Goal: Communication & Community: Answer question/provide support

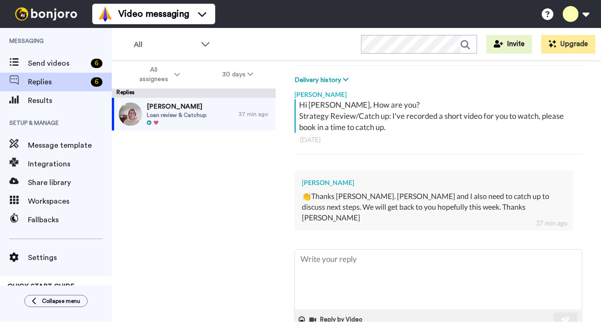
scroll to position [149, 0]
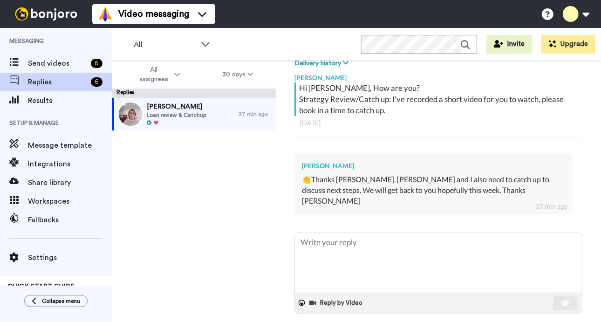
type textarea "x"
type textarea "I"
type textarea "x"
type textarea "I"
type textarea "x"
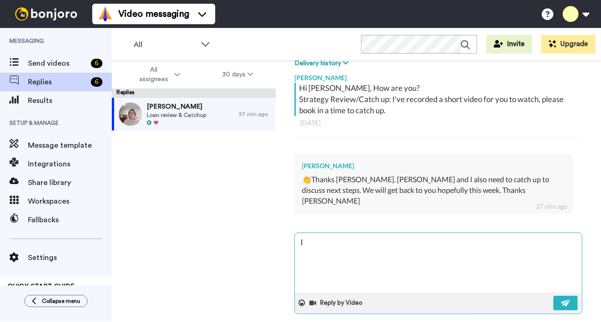
type textarea "I"
type textarea "x"
type textarea "H"
type textarea "x"
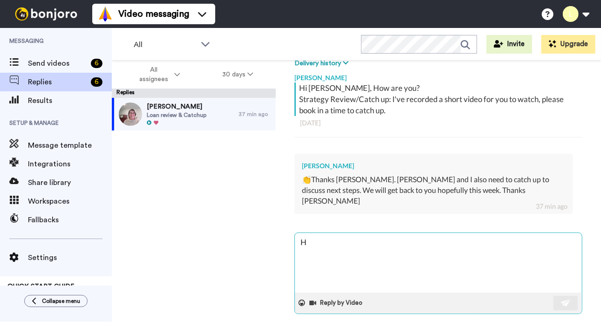
type textarea "Hi"
type textarea "x"
type textarea "Hi"
type textarea "x"
type textarea "Hi T"
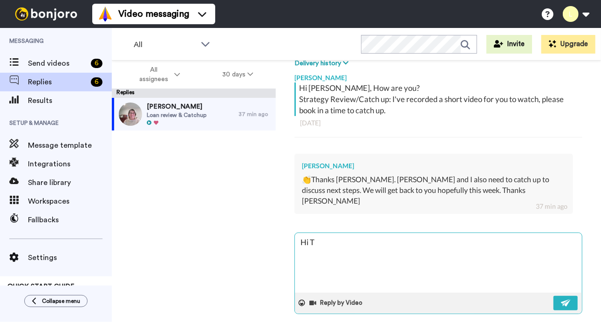
type textarea "x"
type textarea "Hi"
type textarea "x"
type textarea "Hi R"
type textarea "x"
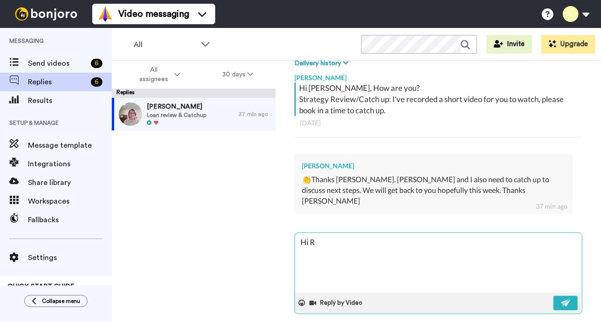
type textarea "Hi Ro"
type textarea "x"
type textarea "Hi [PERSON_NAME]"
type textarea "x"
type textarea "Hi Robe"
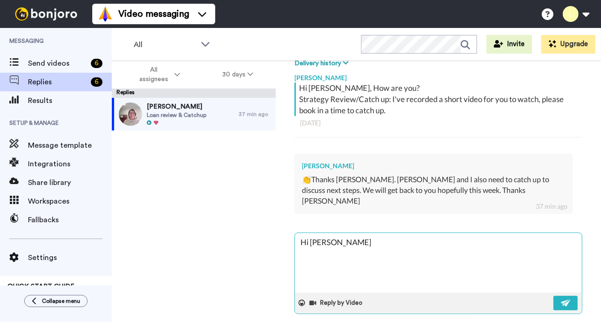
type textarea "x"
type textarea "Hi [PERSON_NAME]"
type textarea "x"
type textarea "Hi [PERSON_NAME]"
type textarea "x"
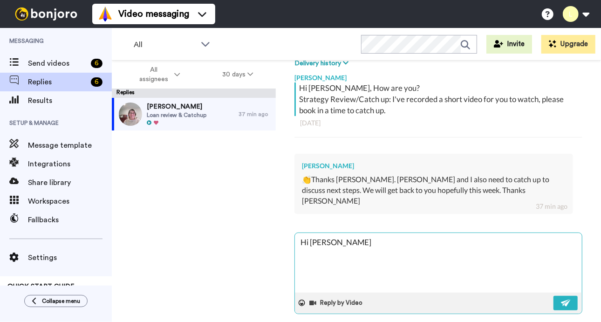
type textarea "Hi [PERSON_NAME],"
type textarea "x"
type textarea "Hi [PERSON_NAME],"
type textarea "x"
type textarea "Hi [PERSON_NAME]"
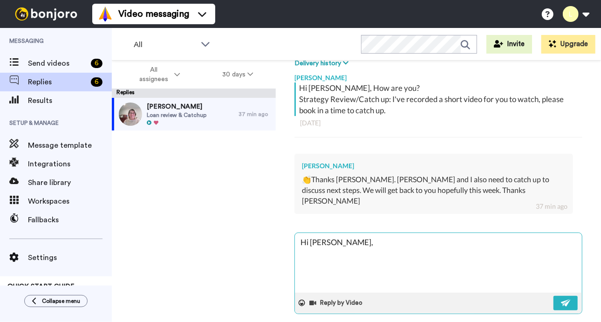
type textarea "x"
type textarea "Hi [PERSON_NAME]"
type textarea "x"
type textarea "Hi [PERSON_NAME], I a"
type textarea "x"
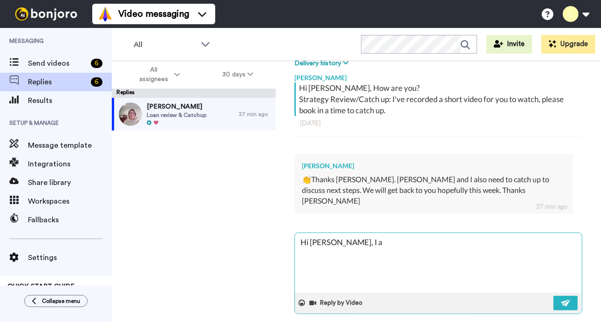
type textarea "Hi [PERSON_NAME], I am"
type textarea "x"
type textarea "Hi [PERSON_NAME], I am"
type textarea "x"
type textarea "Hi [PERSON_NAME], I am o"
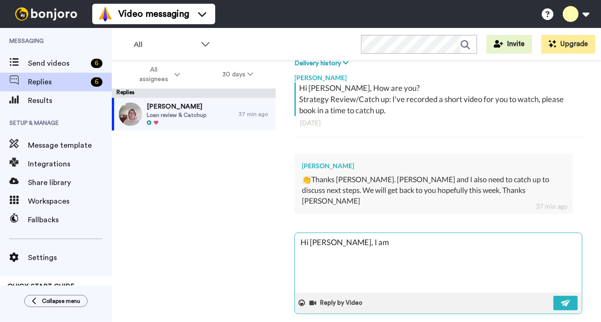
type textarea "x"
type textarea "Hi [PERSON_NAME], I am on"
type textarea "x"
type textarea "Hi [PERSON_NAME], I am on"
type textarea "x"
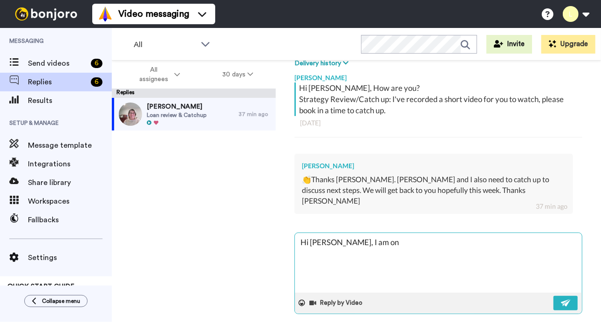
type textarea "Hi [PERSON_NAME], I am on l"
type textarea "x"
type textarea "Hi [PERSON_NAME], I am on le"
type textarea "x"
type textarea "Hi [PERSON_NAME], I am on lea"
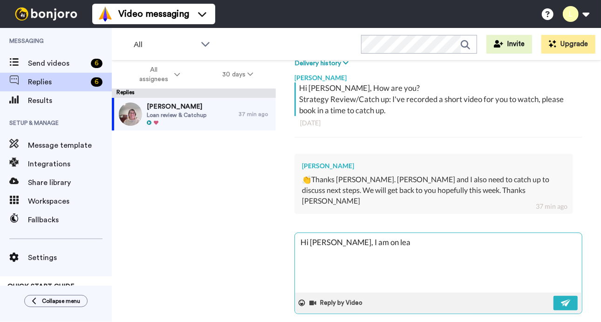
type textarea "x"
type textarea "Hi [PERSON_NAME], I am on leav"
type textarea "x"
type textarea "Hi [PERSON_NAME], I am on leave"
type textarea "x"
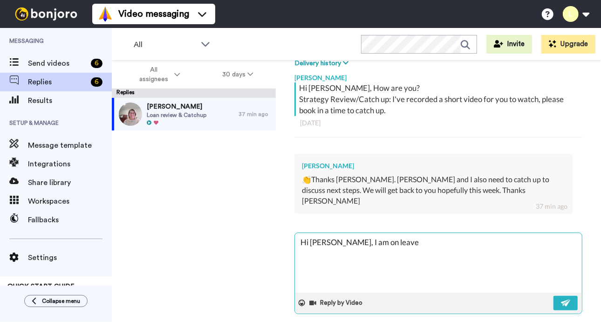
type textarea "Hi [PERSON_NAME], I am on leave"
type textarea "x"
type textarea "Hi [PERSON_NAME], I am on leave f"
type textarea "x"
type textarea "Hi [PERSON_NAME], I am on leave fo"
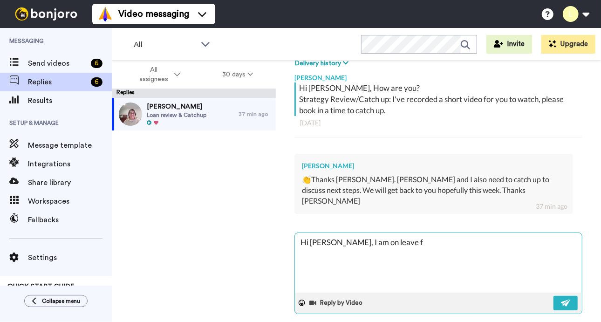
type textarea "x"
type textarea "Hi [PERSON_NAME], I am on leave for"
type textarea "x"
type textarea "Hi [PERSON_NAME], I am on leave for"
type textarea "x"
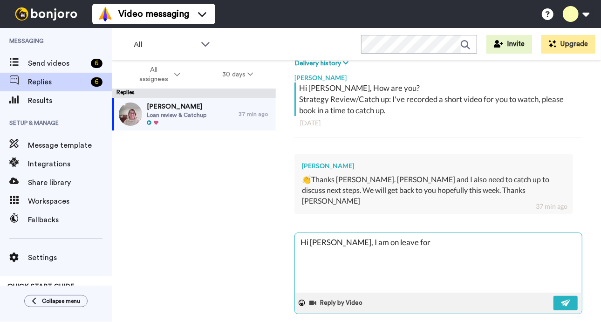
type textarea "Hi [PERSON_NAME], I am on leave for a"
type textarea "x"
type textarea "Hi [PERSON_NAME], I am on leave for a"
type textarea "x"
type textarea "Hi [PERSON_NAME], I am on leave for a c"
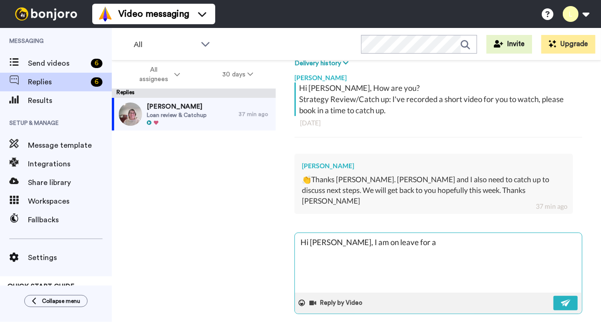
type textarea "x"
type textarea "Hi [PERSON_NAME], I am on leave for a co"
type textarea "x"
type textarea "Hi [PERSON_NAME], I am on leave for a cou"
type textarea "x"
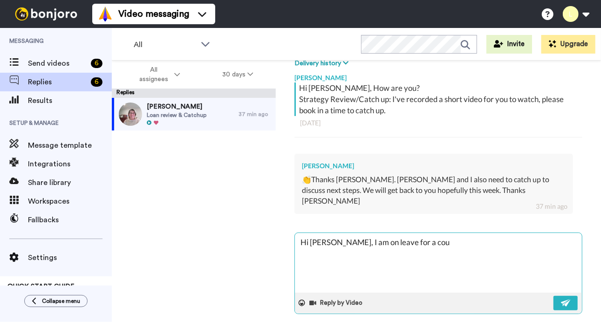
type textarea "Hi [PERSON_NAME], I am on leave for a coup"
type textarea "x"
type textarea "Hi [PERSON_NAME], I am on leave for a coupl"
type textarea "x"
type textarea "Hi [PERSON_NAME], I am on leave for a couple"
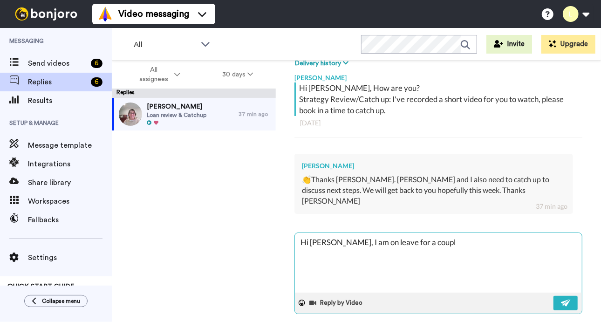
type textarea "x"
type textarea "Hi [PERSON_NAME], I am on leave for a couple"
type textarea "x"
type textarea "Hi [PERSON_NAME], I am on leave for a couple o"
type textarea "x"
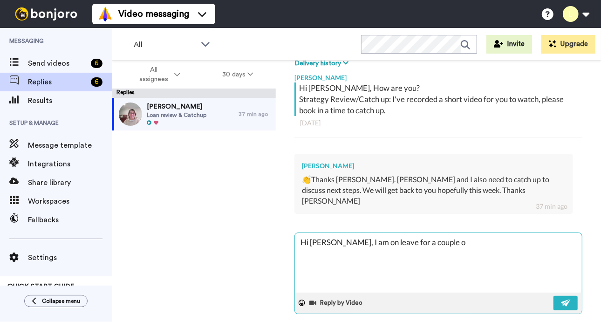
type textarea "Hi [PERSON_NAME], I am on leave for a couple of"
type textarea "x"
type textarea "Hi [PERSON_NAME], I am on leave for a couple of"
type textarea "x"
type textarea "Hi [PERSON_NAME], I am on leave for a couple of s"
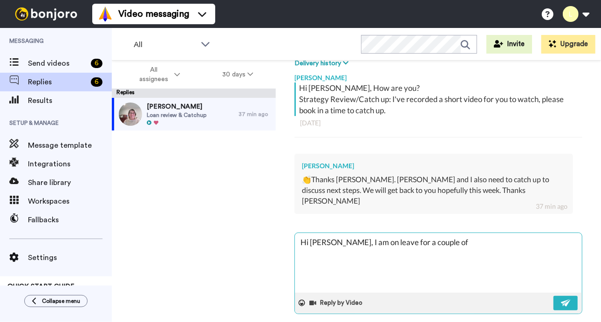
type textarea "x"
type textarea "Hi [PERSON_NAME], I am on leave for a couple of se"
type textarea "x"
type textarea "Hi [PERSON_NAME], I am on leave for a couple of s"
type textarea "x"
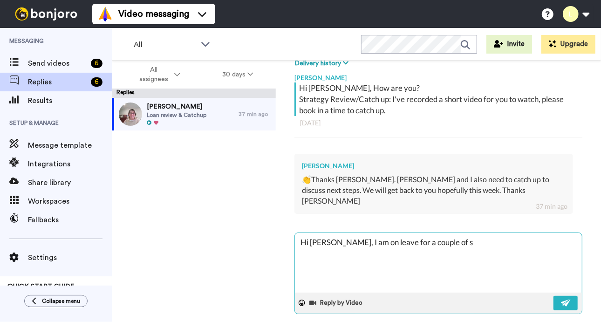
type textarea "Hi [PERSON_NAME], I am on leave for a couple of"
type textarea "x"
type textarea "Hi [PERSON_NAME], I am on leave for a couple of w"
type textarea "x"
type textarea "Hi [PERSON_NAME], I am on leave for a couple of we"
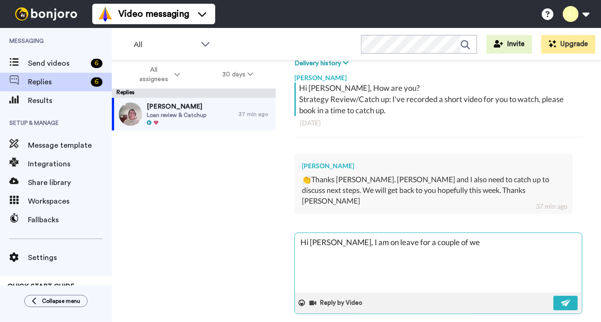
type textarea "x"
type textarea "Hi [PERSON_NAME], I am on leave for a couple of wee"
type textarea "x"
type textarea "Hi [PERSON_NAME], I am on leave for a couple of week"
type textarea "x"
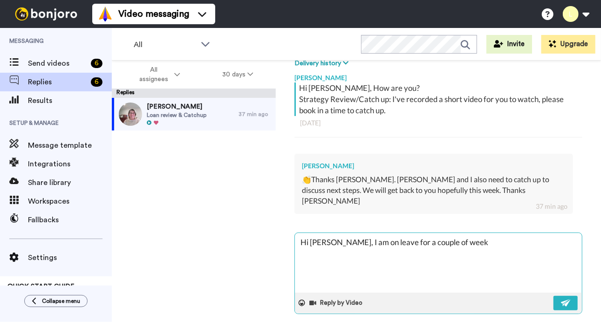
type textarea "Hi [PERSON_NAME], I am on leave for a couple of weeks"
type textarea "x"
type textarea "Hi [PERSON_NAME], I am on leave for a couple of weeks"
type textarea "x"
type textarea "Hi [PERSON_NAME], I am on leave for a couple of weeks f"
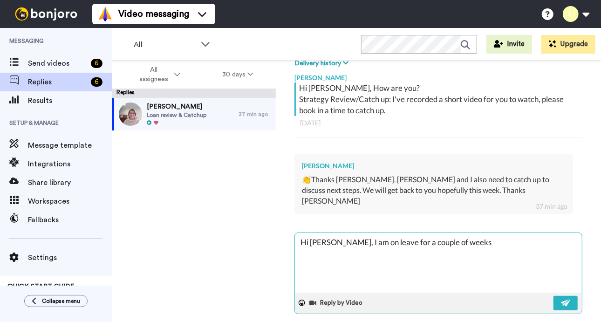
type textarea "x"
type textarea "Hi [PERSON_NAME], I am on leave for a couple of weeks fr"
type textarea "x"
type textarea "Hi [PERSON_NAME], I am on leave for a couple of weeks fro"
type textarea "x"
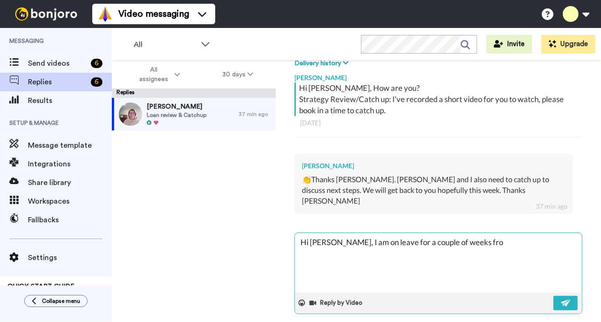
type textarea "Hi [PERSON_NAME], I am on leave for a couple of weeks from"
type textarea "x"
type textarea "Hi [PERSON_NAME], I am on leave for a couple of weeks from"
type textarea "x"
type textarea "Hi [PERSON_NAME], I am on leave for a couple of weeks from W"
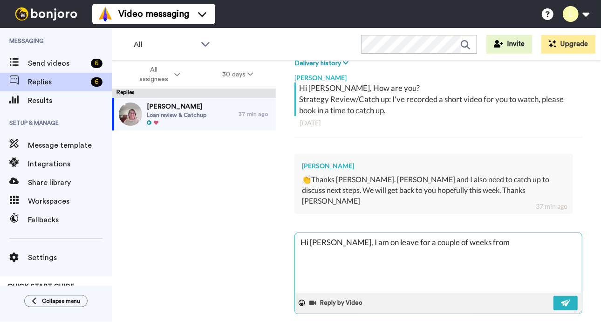
type textarea "x"
type textarea "Hi [PERSON_NAME], I am on leave for a couple of weeks from We"
type textarea "x"
type textarea "Hi [PERSON_NAME], I am on leave for a couple of weeks from [GEOGRAPHIC_DATA]"
type textarea "x"
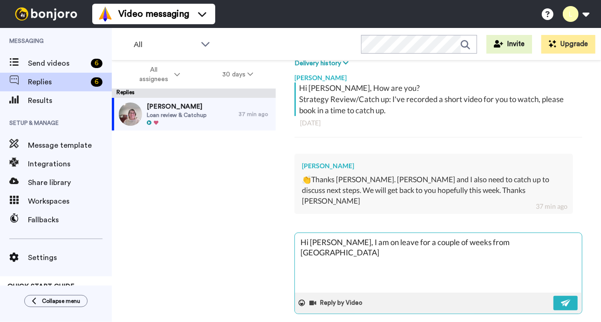
type textarea "Hi [PERSON_NAME], I am on leave for a couple of weeks from Wedn"
type textarea "x"
type textarea "Hi [PERSON_NAME], I am on leave for a couple of weeks from [GEOGRAPHIC_DATA]"
type textarea "x"
type textarea "Hi [PERSON_NAME], I am on leave for a couple of weeks from [GEOGRAPHIC_DATA]"
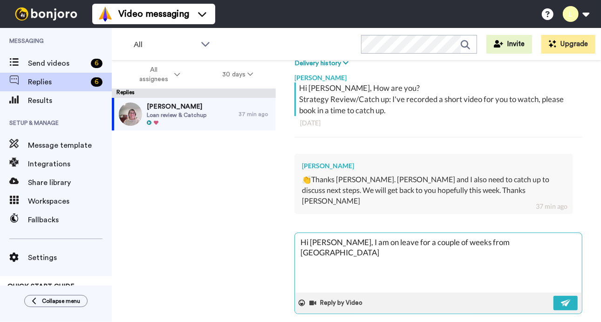
type textarea "x"
type textarea "Hi [PERSON_NAME], I am on leave for a couple of weeks from [GEOGRAPHIC_DATA]"
type textarea "x"
type textarea "Hi [PERSON_NAME], I am on leave for a couple of weeks from [GEOGRAPHIC_DATA]"
type textarea "x"
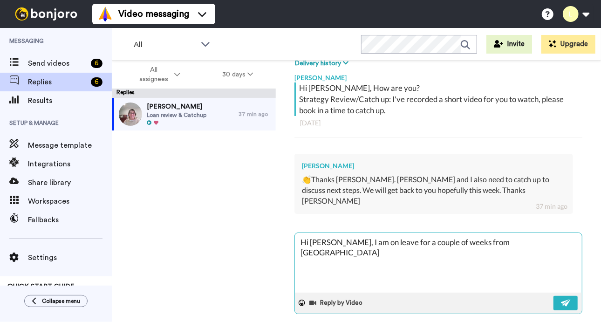
type textarea "Hi [PERSON_NAME], I am on leave for a couple of weeks from [GEOGRAPHIC_DATA]"
type textarea "x"
type textarea "Hi [PERSON_NAME], I am on leave for a couple of weeks from [GEOGRAPHIC_DATA]"
type textarea "x"
type textarea "Hi [PERSON_NAME], I am on leave for a couple of weeks from [GEOGRAPHIC_DATA]"
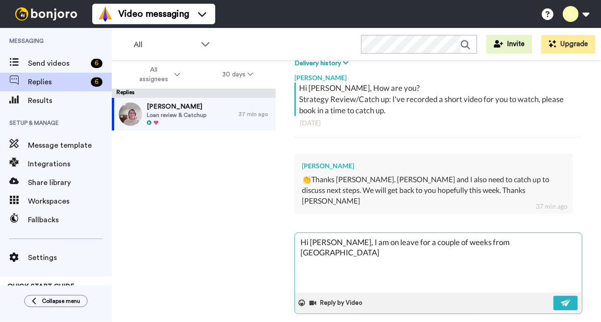
type textarea "x"
type textarea "Hi [PERSON_NAME], I am on leave for a couple of weeks from [GEOGRAPHIC_DATA]"
type textarea "x"
type textarea "Hi [PERSON_NAME], I am on leave for a couple of weeks from [GEOGRAPHIC_DATA]"
type textarea "x"
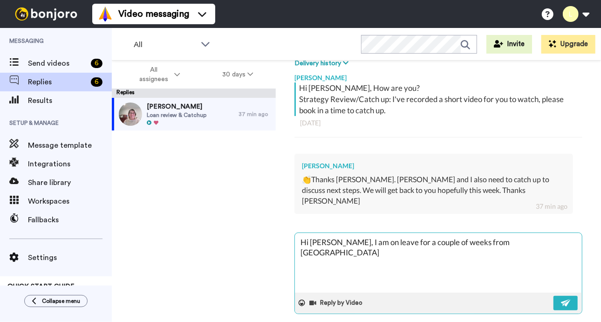
type textarea "Hi [PERSON_NAME], I am on leave for a couple of weeks from [GEOGRAPHIC_DATA]"
type textarea "x"
type textarea "Hi [PERSON_NAME], I am on leave for a couple of weeks from [DATE]"
type textarea "x"
type textarea "Hi [PERSON_NAME], I am on leave for a couple of weeks from [DATE],"
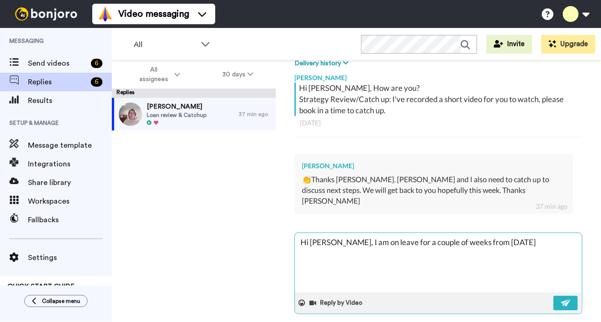
type textarea "x"
type textarea "Hi [PERSON_NAME], I am on leave for a couple of weeks from [DATE],"
type textarea "x"
type textarea "Hi [PERSON_NAME], I am on leave for a couple of weeks from [DATE], s"
type textarea "x"
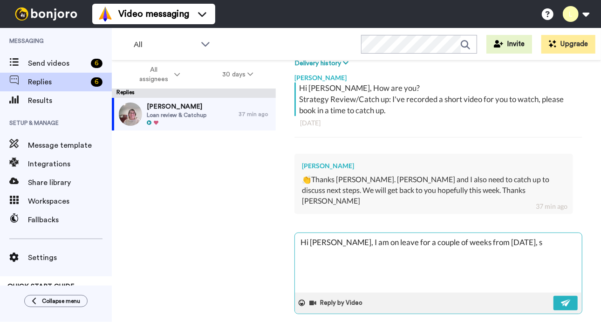
type textarea "Hi [PERSON_NAME], I am on leave for a couple of weeks from [DATE], so"
type textarea "x"
type textarea "Hi [PERSON_NAME], I am on leave for a couple of weeks from [DATE], so"
type textarea "x"
type textarea "Hi [PERSON_NAME], I am on leave for a couple of weeks from [DATE], so I"
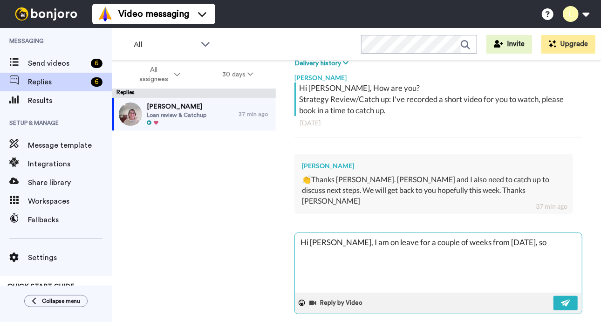
type textarea "x"
type textarea "Hi [PERSON_NAME], I am on leave for a couple of weeks from [DATE], so I"
type textarea "x"
type textarea "Hi [PERSON_NAME], I am on leave for a couple of weeks from [DATE], so I w"
type textarea "x"
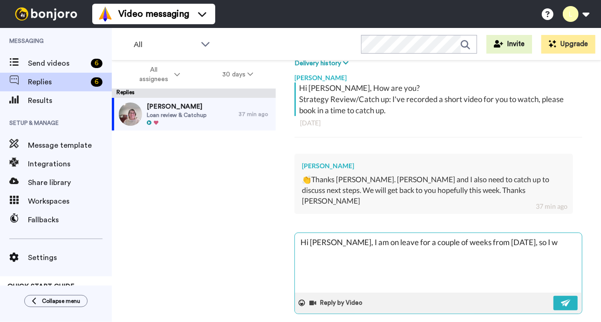
type textarea "Hi [PERSON_NAME], I am on leave for a couple of weeks from [DATE], so I [GEOGRA…"
type textarea "x"
type textarea "Hi [PERSON_NAME], I am on leave for a couple of weeks from [DATE], so I wil"
type textarea "x"
type textarea "Hi [PERSON_NAME], I am on leave for a couple of weeks from [DATE], so I will"
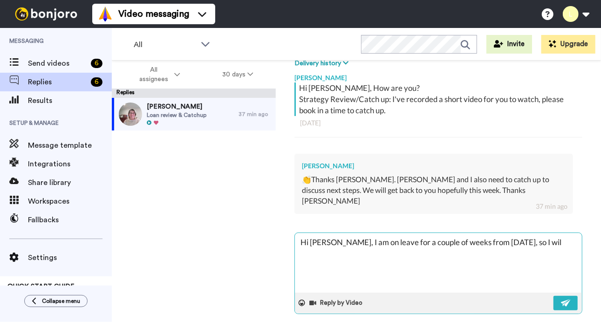
type textarea "x"
type textarea "Hi [PERSON_NAME], I am on leave for a couple of weeks from [DATE], so I will"
type textarea "x"
type textarea "Hi [PERSON_NAME], I am on leave for a couple of weeks from [DATE], so I will a"
type textarea "x"
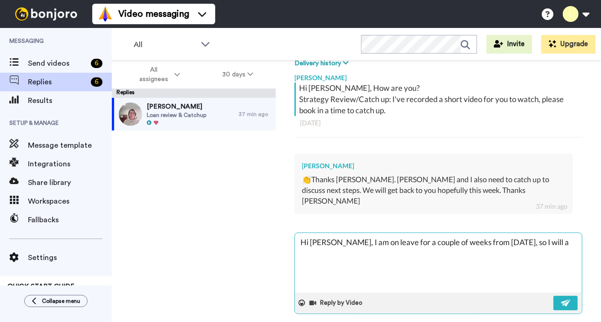
type textarea "Hi [PERSON_NAME], I am on leave for a couple of weeks from [DATE], so I will ai"
type textarea "x"
type textarea "Hi [PERSON_NAME], I am on leave for a couple of weeks from [DATE], so I will aim"
type textarea "x"
type textarea "Hi [PERSON_NAME], I am on leave for a couple of weeks from [DATE], so I will aim"
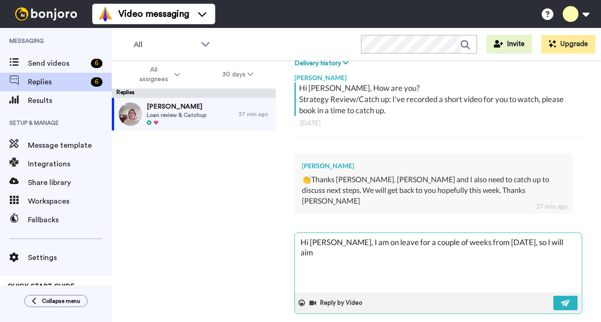
type textarea "x"
type textarea "Hi [PERSON_NAME], I am on leave for a couple of weeks from [DATE], so I will ai…"
type textarea "x"
type textarea "Hi [PERSON_NAME], I am on leave for a couple of weeks from [DATE], so I will ai…"
type textarea "x"
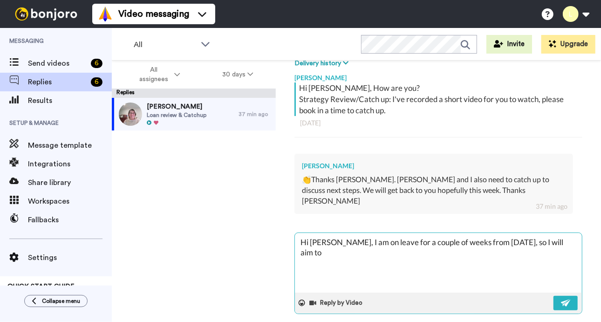
type textarea "Hi [PERSON_NAME], I am on leave for a couple of weeks from [DATE], so I will ai…"
type textarea "x"
type textarea "Hi [PERSON_NAME], I am on leave for a couple of weeks from [DATE], so I will ai…"
type textarea "x"
type textarea "Hi [PERSON_NAME], I am on leave for a couple of weeks from [DATE], so I will ai…"
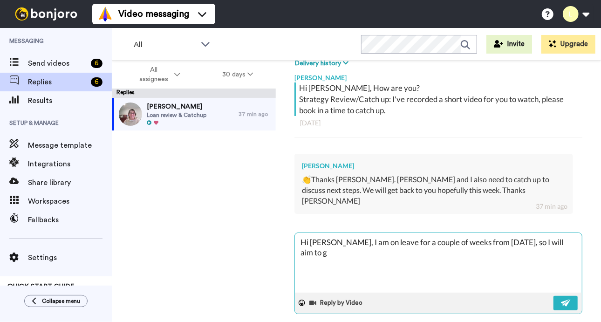
type textarea "x"
type textarea "Hi [PERSON_NAME], I am on leave for a couple of weeks from [DATE], so I will ai…"
type textarea "x"
type textarea "Hi [PERSON_NAME], I am on leave for a couple of weeks from [DATE], so I will ai…"
click at [560, 299] on img at bounding box center [565, 302] width 10 height 7
